Goal: Navigation & Orientation: Find specific page/section

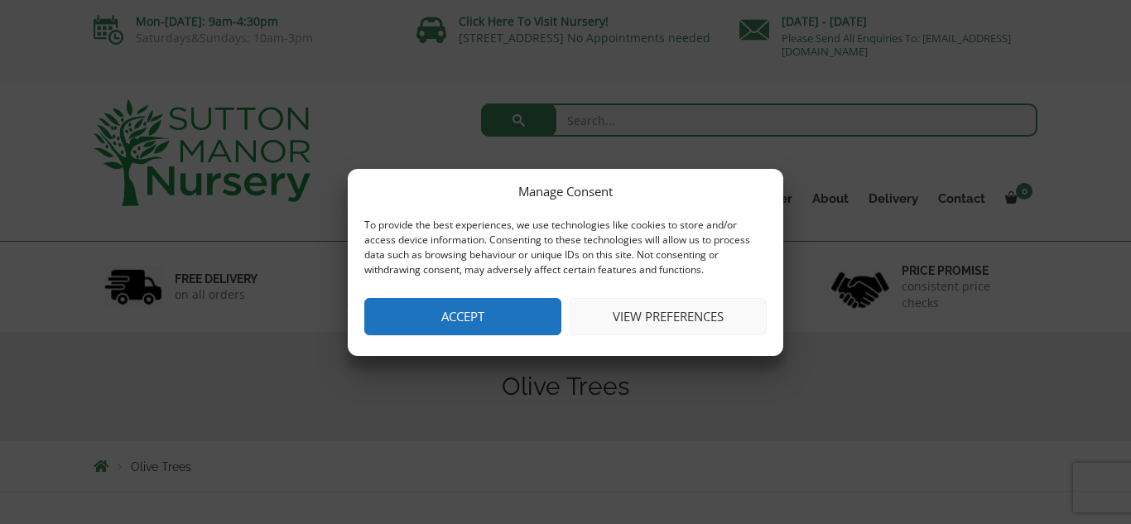
click at [538, 314] on button "Accept" at bounding box center [462, 316] width 197 height 37
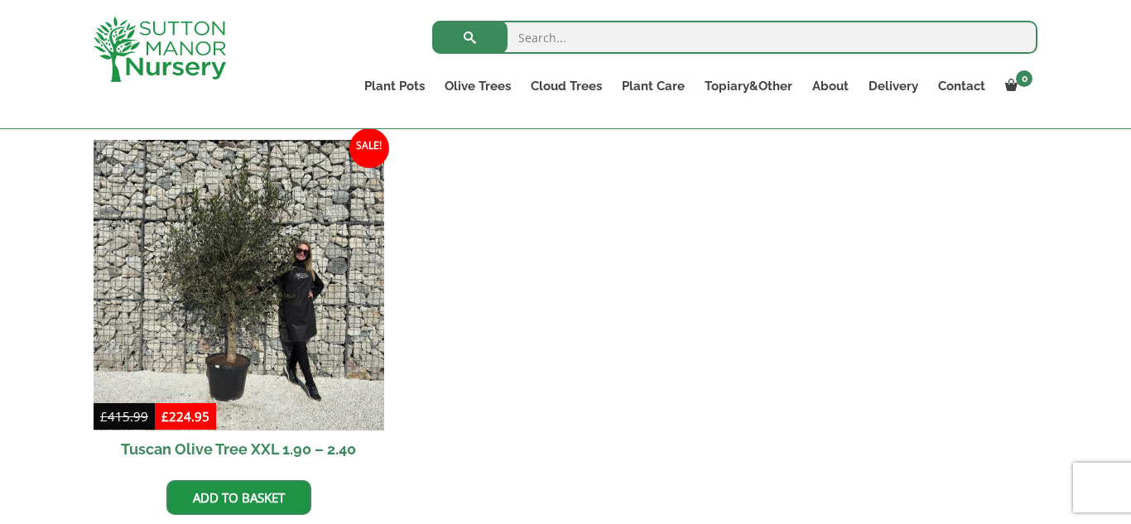
scroll to position [1425, 0]
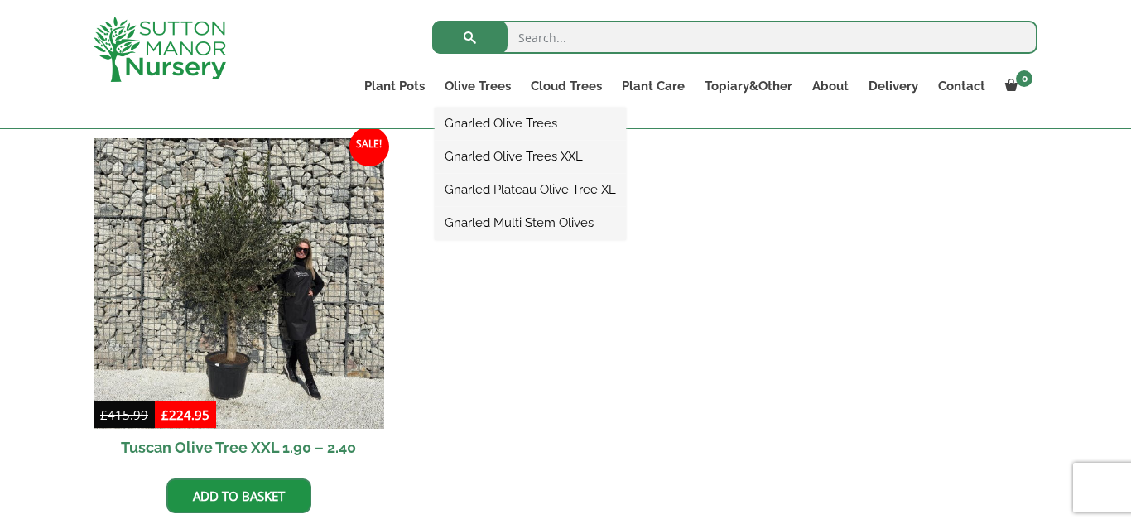
click at [486, 122] on link "Gnarled Olive Trees" at bounding box center [530, 123] width 191 height 25
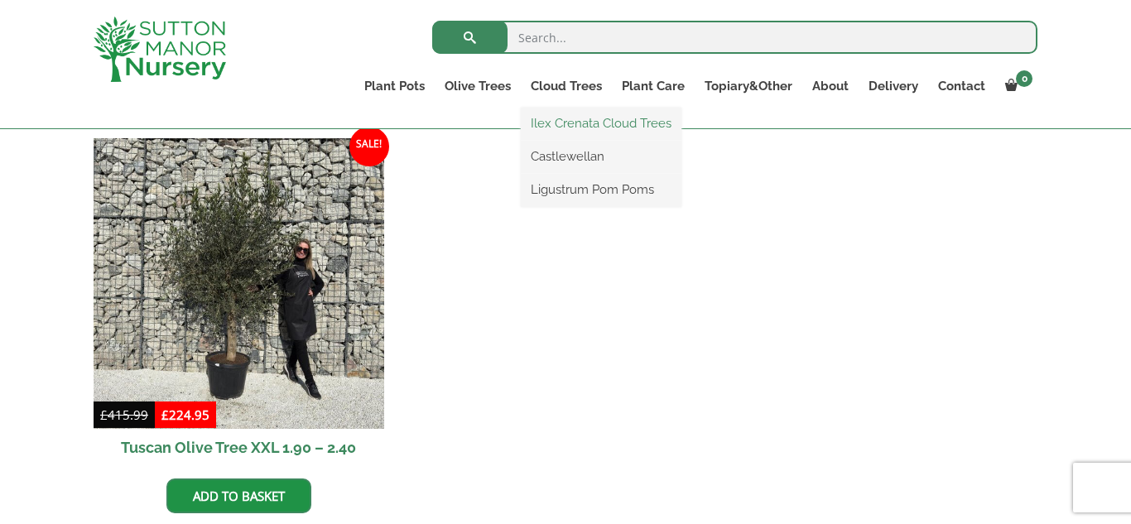
click at [578, 122] on link "Ilex Crenata Cloud Trees" at bounding box center [601, 123] width 161 height 25
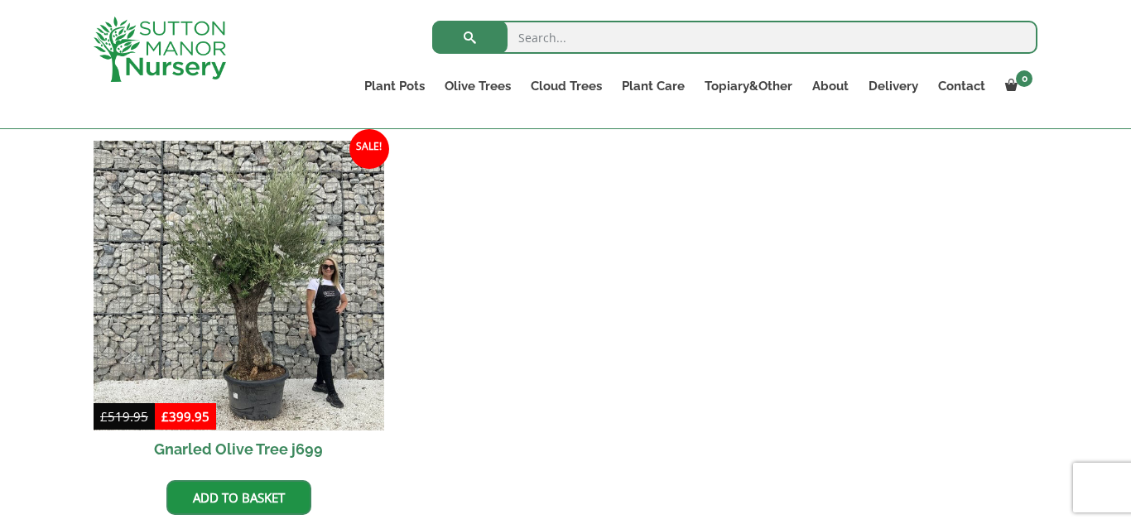
scroll to position [2054, 0]
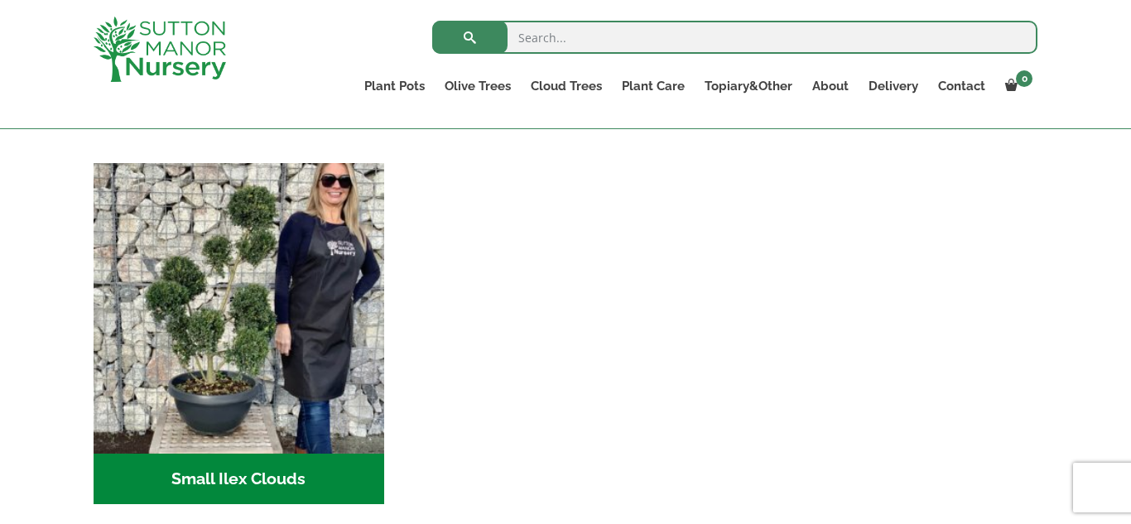
scroll to position [712, 0]
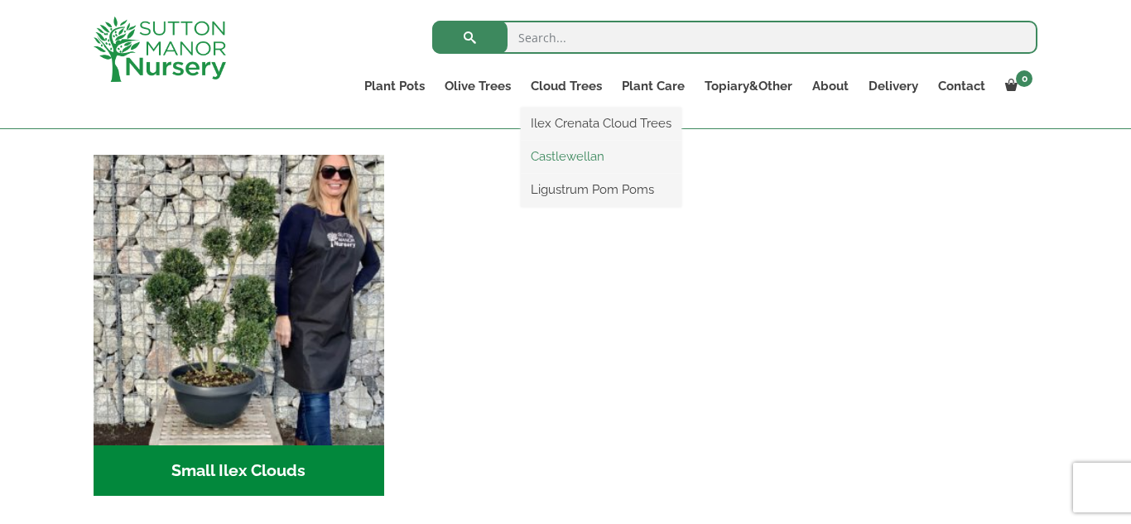
click at [586, 160] on link "Castlewellan" at bounding box center [601, 156] width 161 height 25
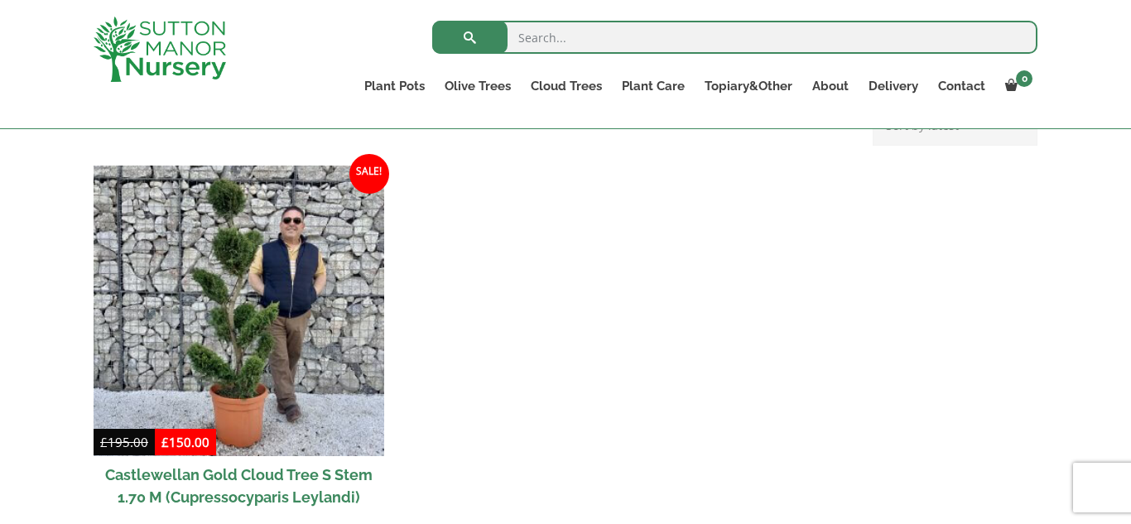
scroll to position [696, 0]
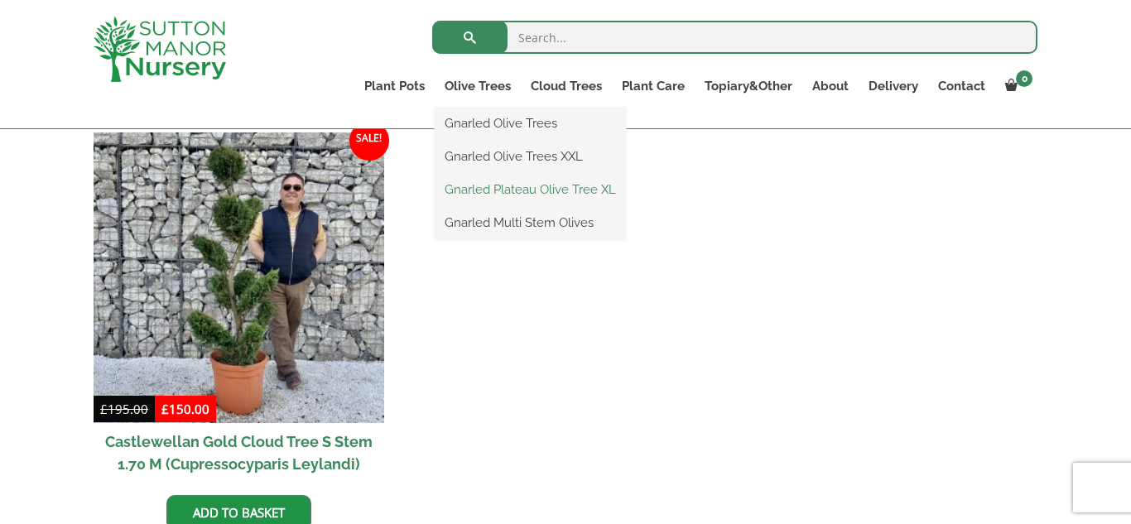
click at [518, 190] on link "Gnarled Plateau Olive Tree XL" at bounding box center [530, 189] width 191 height 25
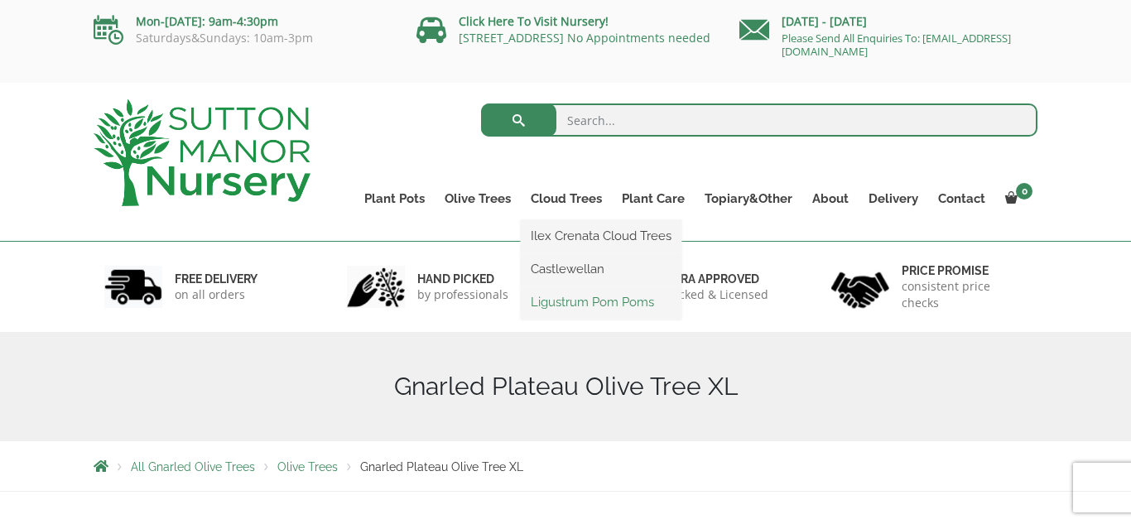
click at [578, 303] on link "Ligustrum Pom Poms" at bounding box center [601, 302] width 161 height 25
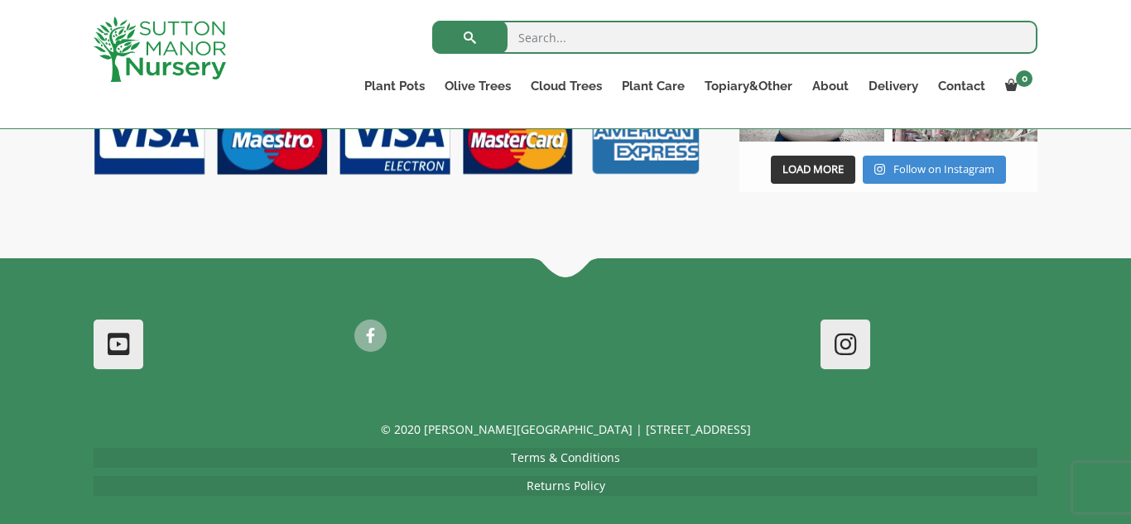
scroll to position [1149, 0]
